Goal: Complete application form

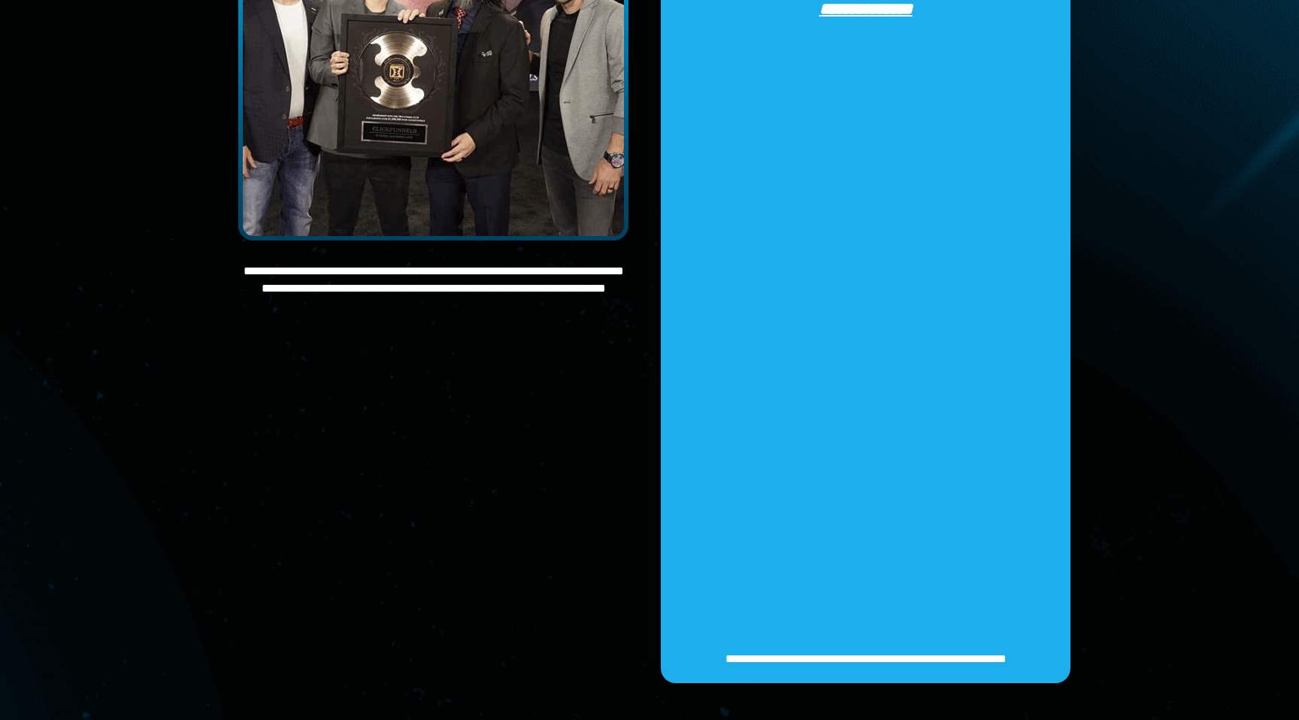
scroll to position [2178, 0]
